Goal: Task Accomplishment & Management: Manage account settings

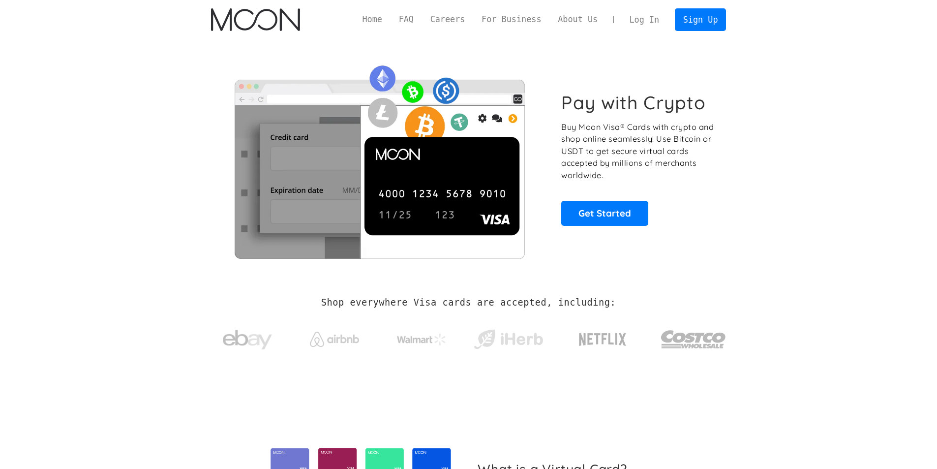
click at [660, 18] on link "Log In" at bounding box center [644, 20] width 46 height 22
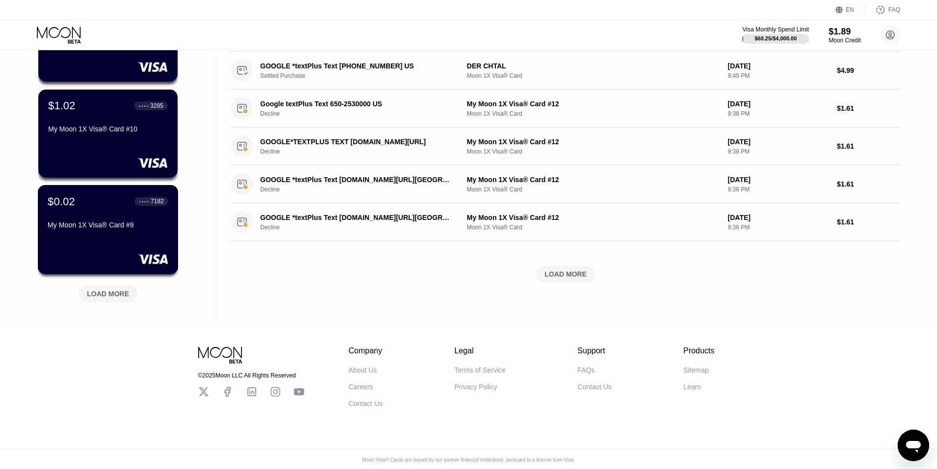
scroll to position [332, 0]
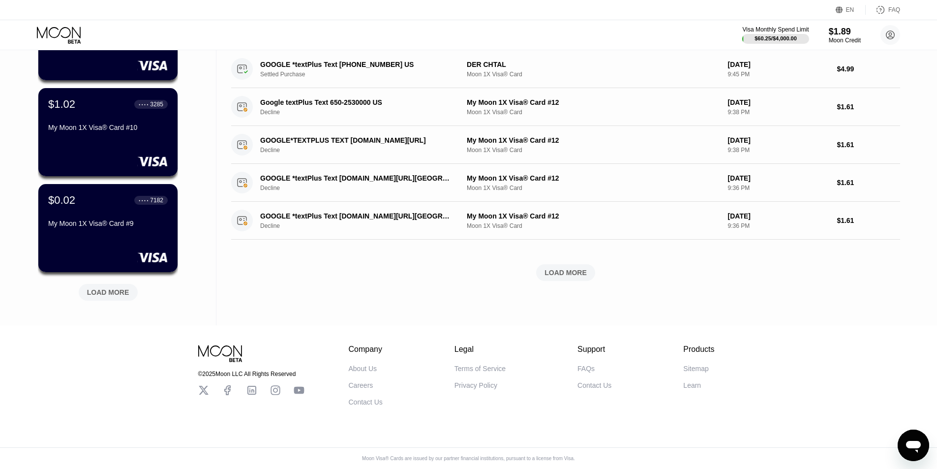
click at [106, 288] on div "LOAD MORE" at bounding box center [108, 292] width 42 height 9
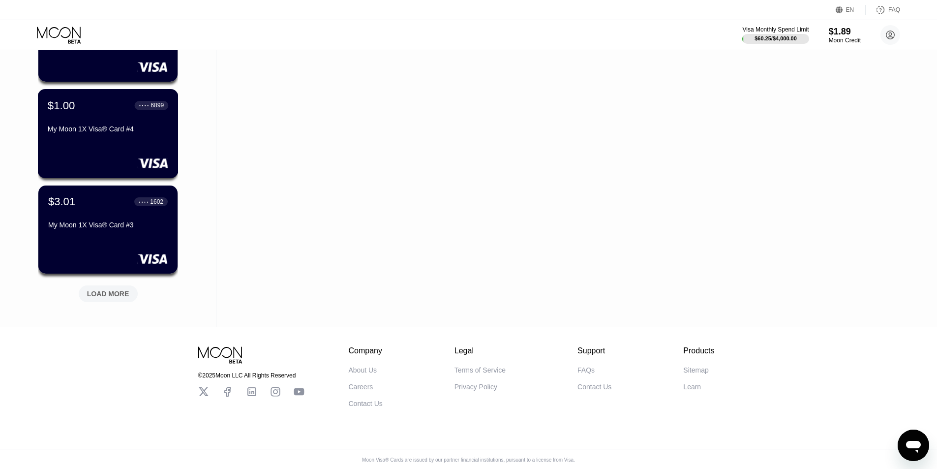
scroll to position [812, 0]
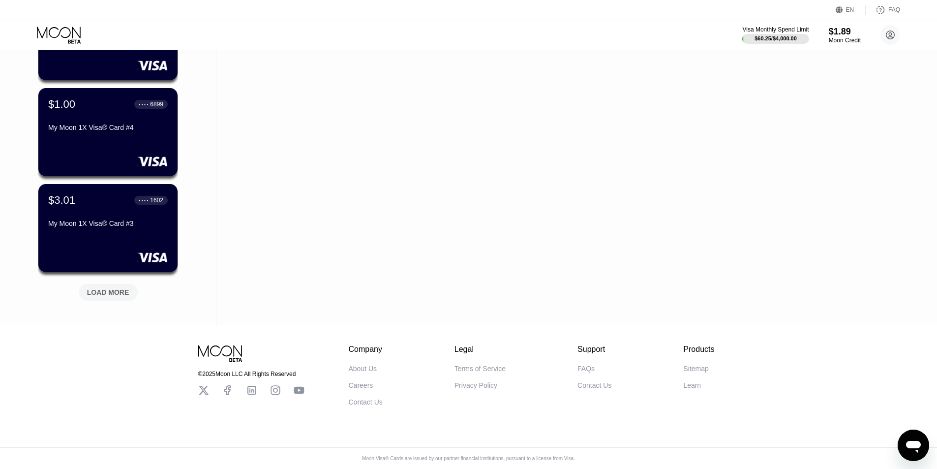
click at [104, 288] on div "LOAD MORE" at bounding box center [108, 292] width 42 height 9
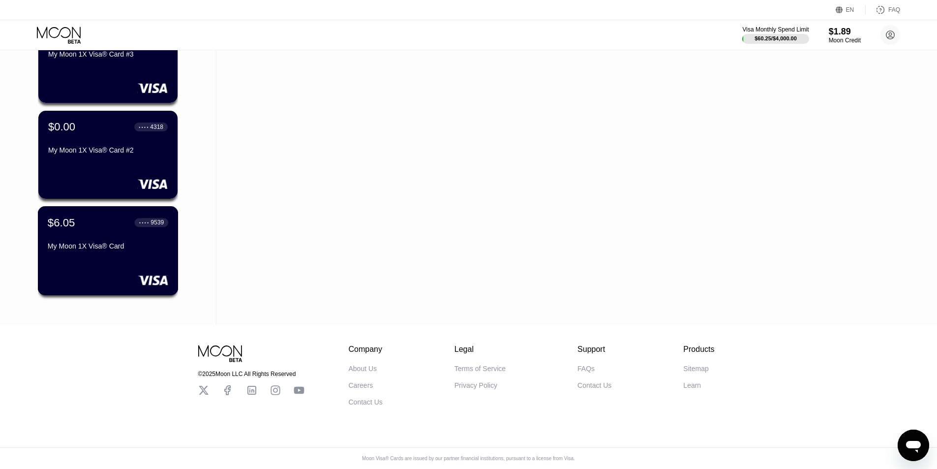
scroll to position [981, 0]
click at [116, 233] on div "$6.05 ● ● ● ● 9539 My Moon 1X Visa® Card" at bounding box center [108, 235] width 120 height 38
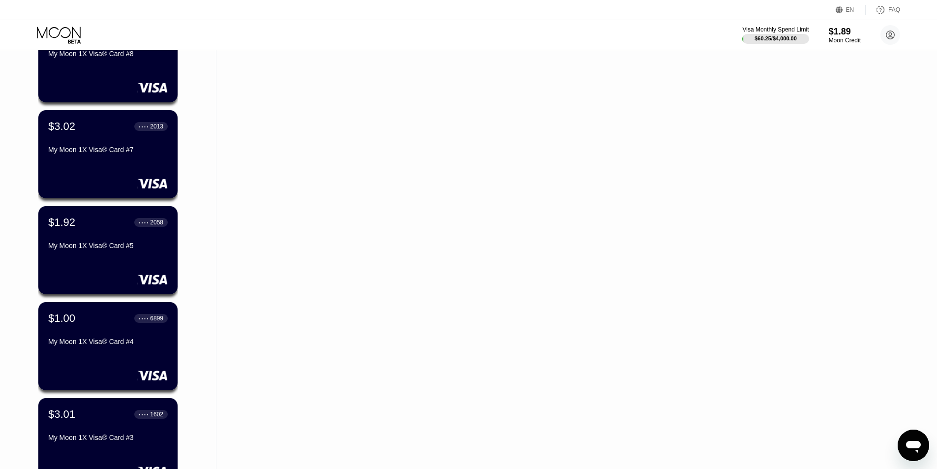
scroll to position [590, 0]
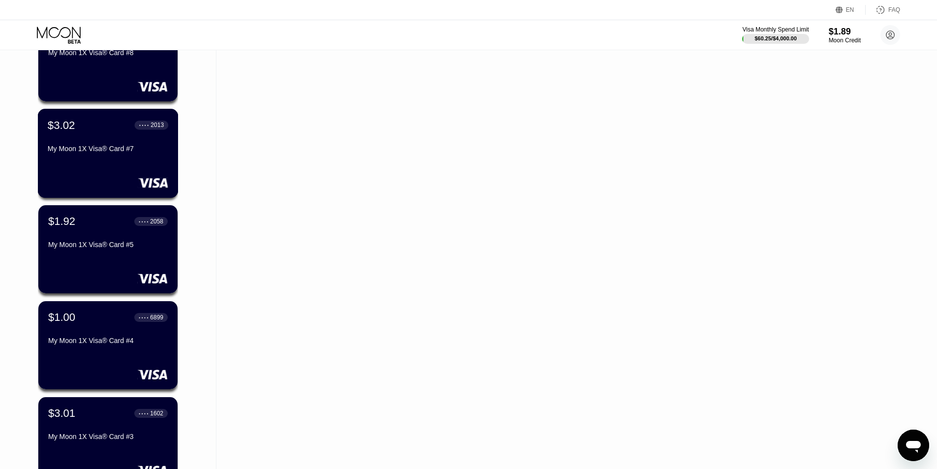
click at [99, 175] on div "$3.02 ● ● ● ● 2013 My Moon 1X Visa® Card #7" at bounding box center [108, 153] width 141 height 89
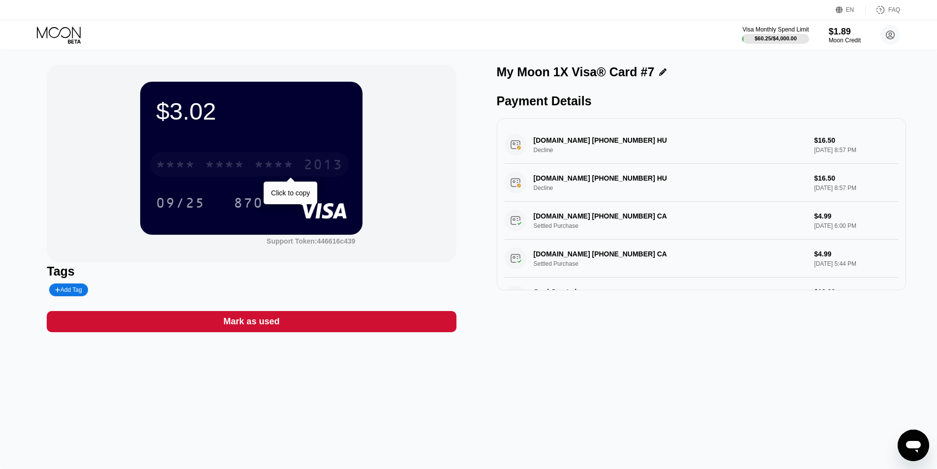
click at [222, 165] on div "* * * *" at bounding box center [224, 166] width 39 height 16
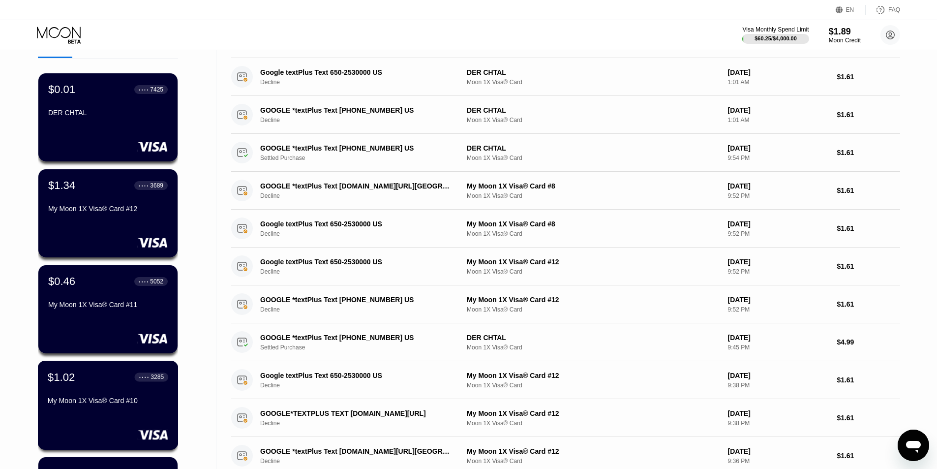
scroll to position [47, 0]
